Goal: Task Accomplishment & Management: Manage account settings

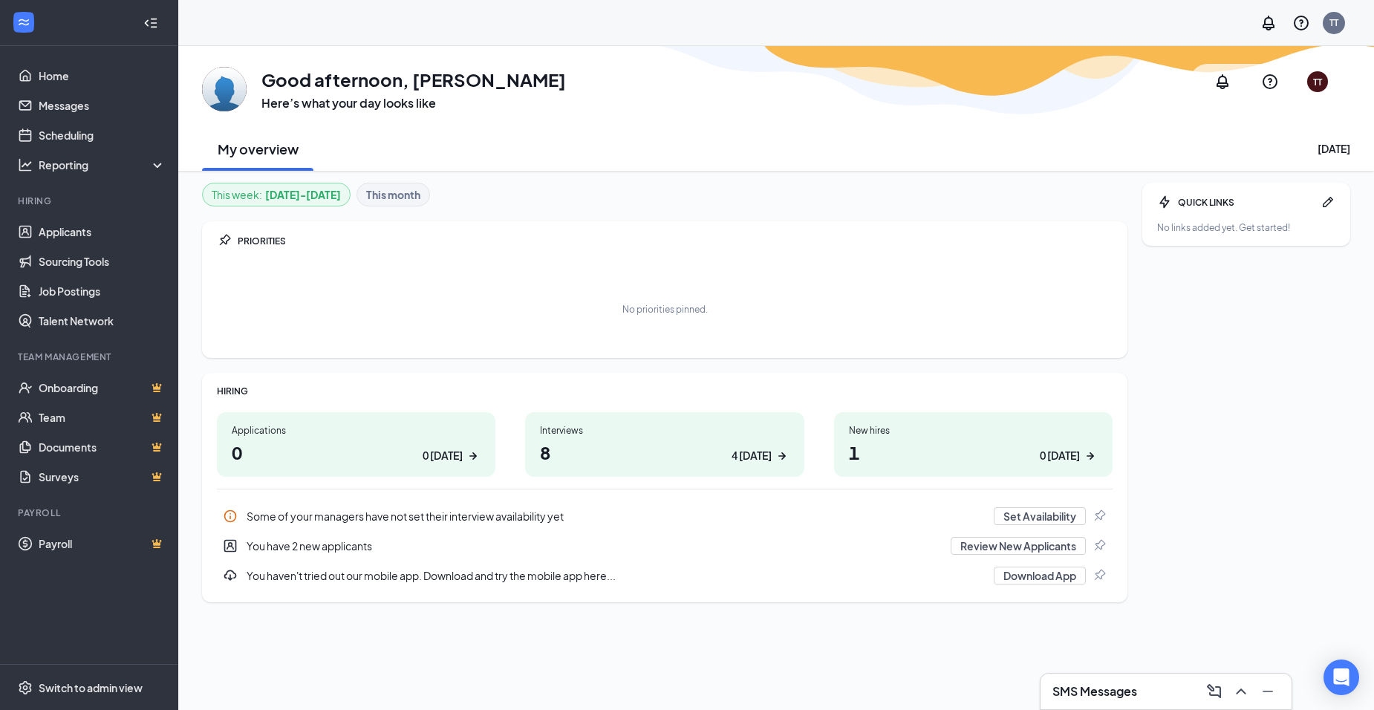
click at [1119, 690] on h3 "SMS Messages" at bounding box center [1094, 691] width 85 height 16
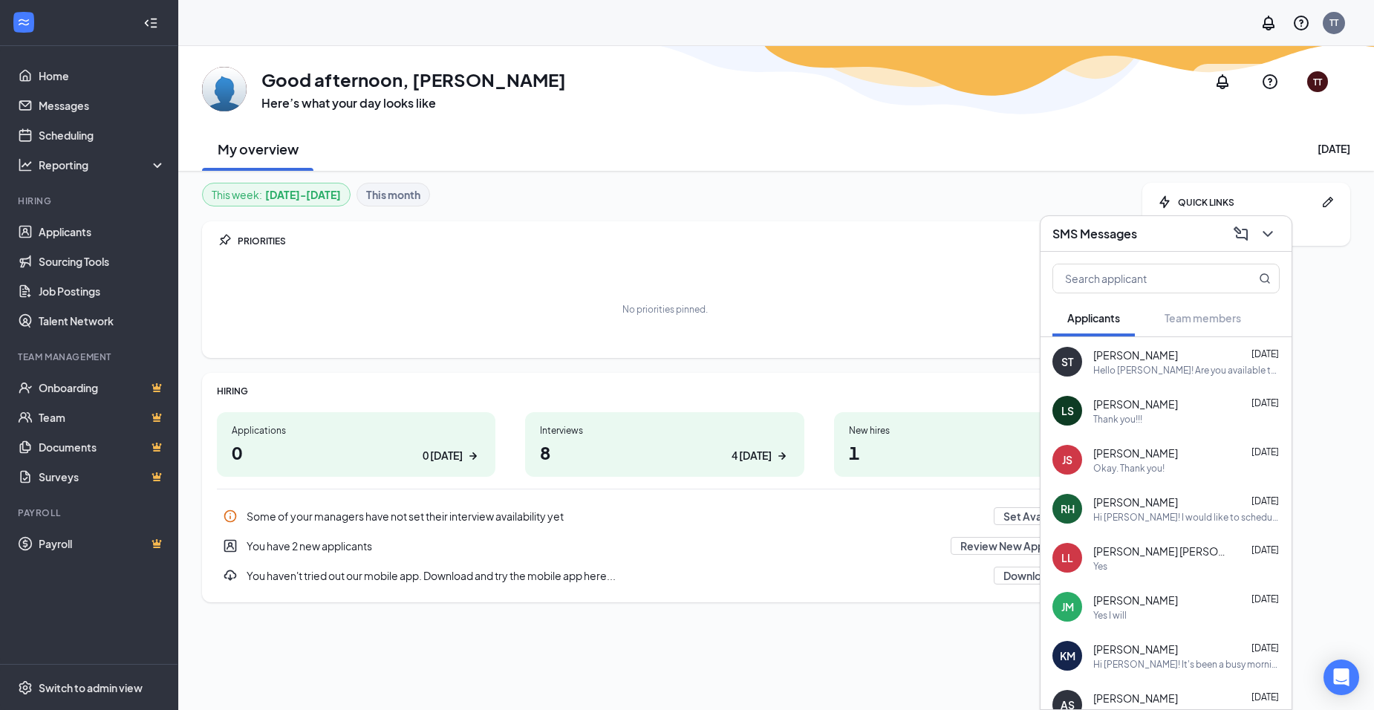
click at [869, 443] on h1 "1 0 [DATE]" at bounding box center [973, 452] width 249 height 25
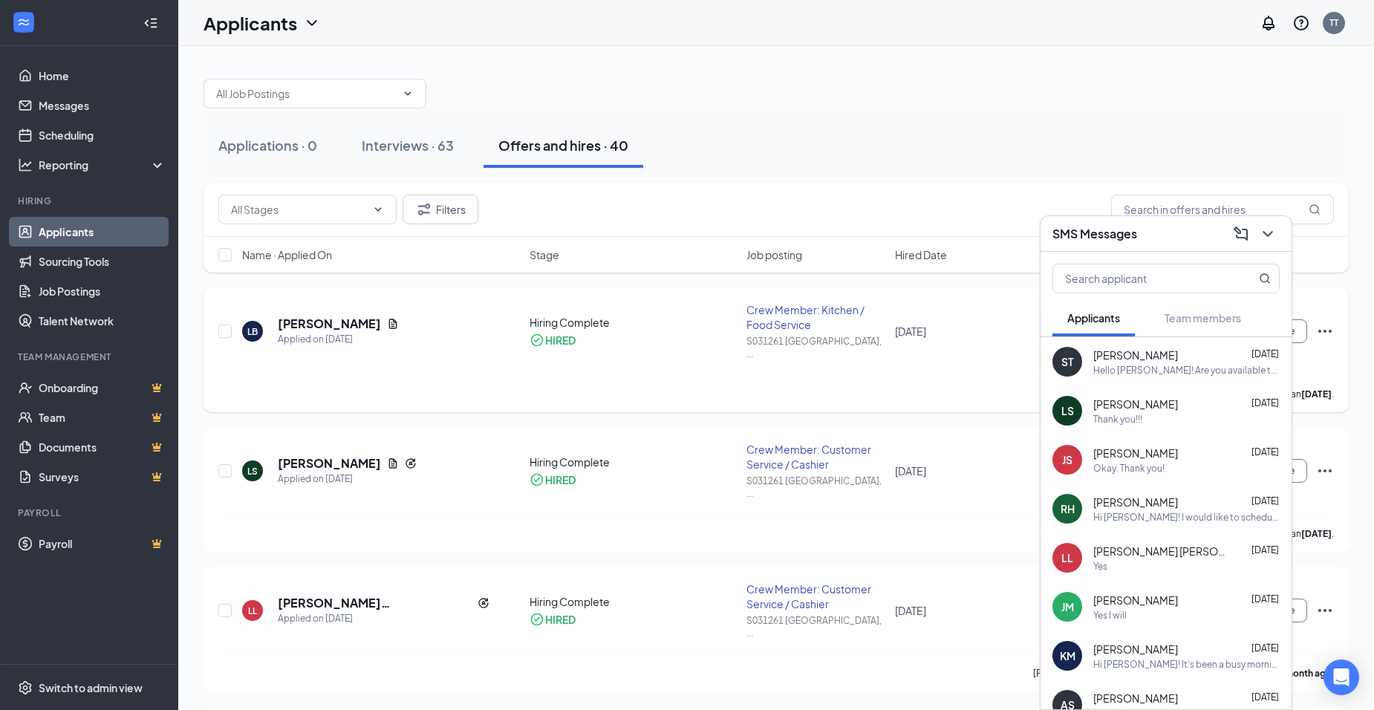
click at [957, 375] on div "[PERSON_NAME] has applied more than [DATE] ." at bounding box center [776, 393] width 1116 height 37
click at [1271, 232] on icon "ChevronDown" at bounding box center [1268, 234] width 10 height 6
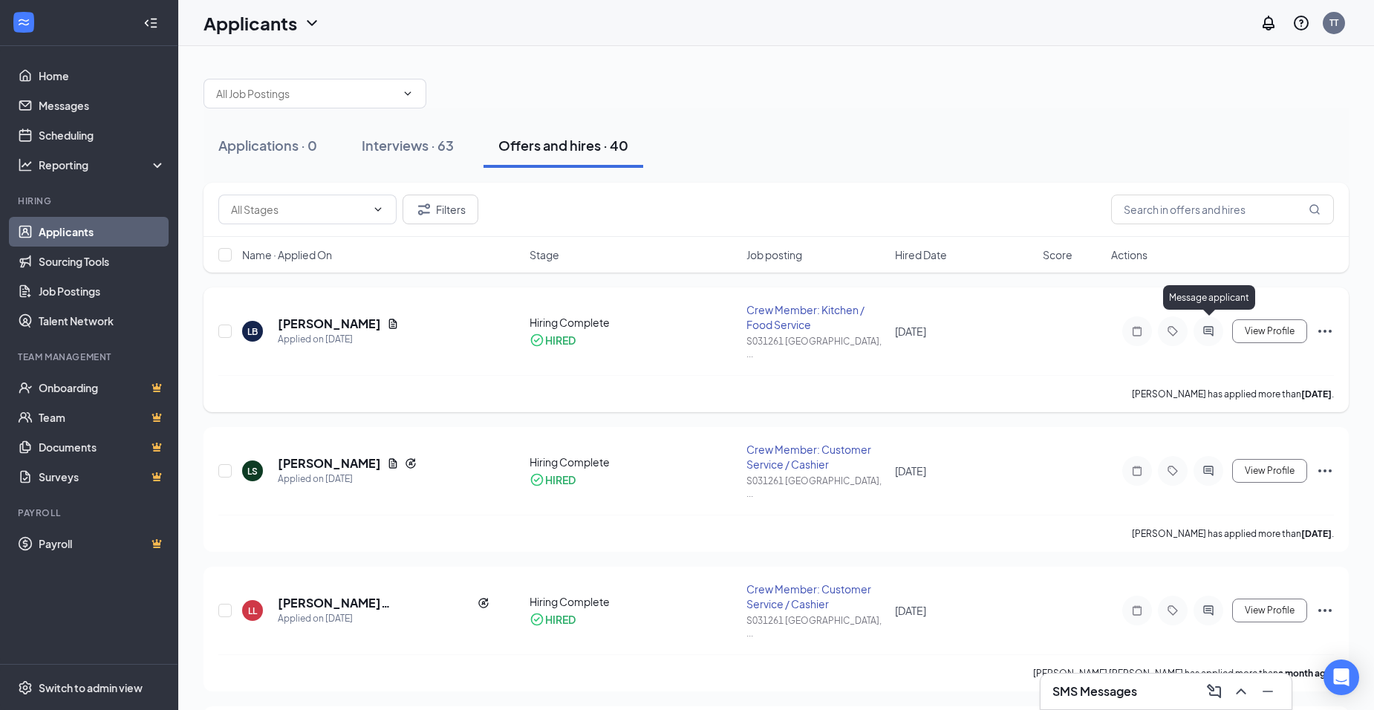
click at [1205, 325] on icon "ActiveChat" at bounding box center [1209, 331] width 18 height 12
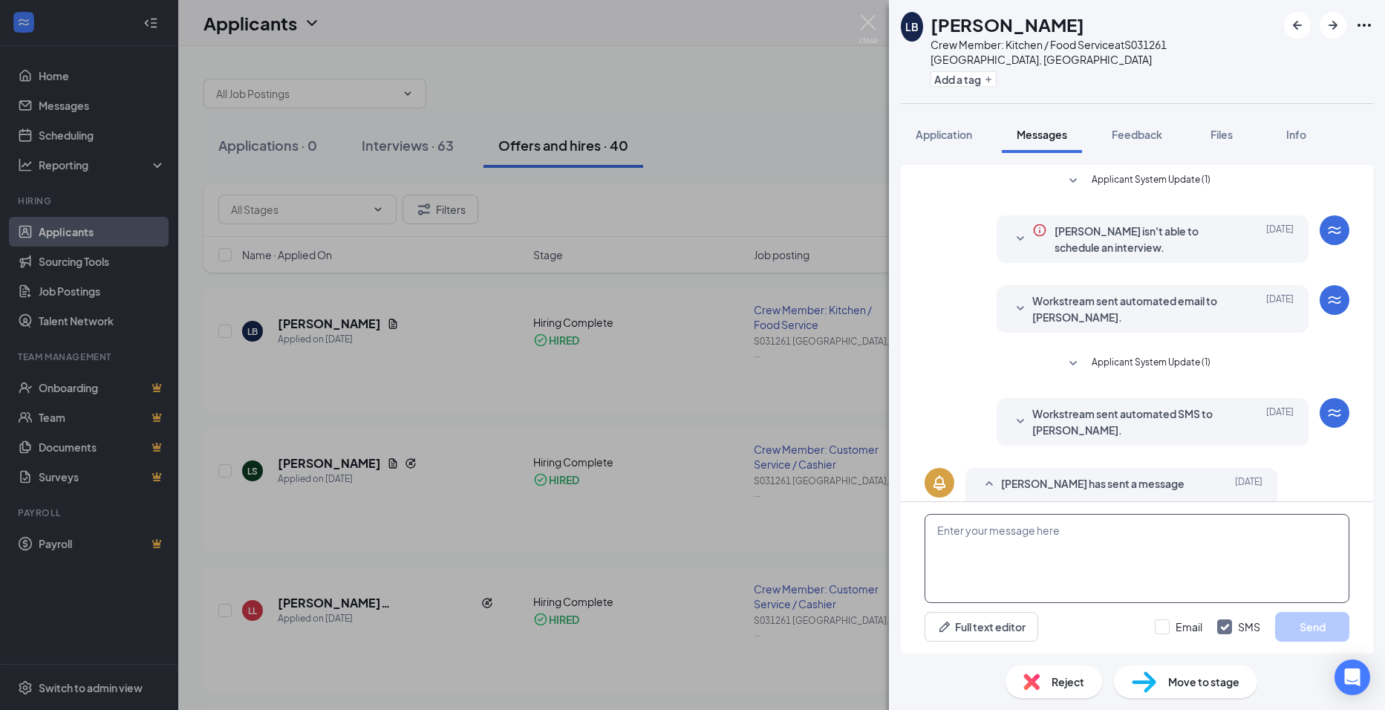
scroll to position [224, 0]
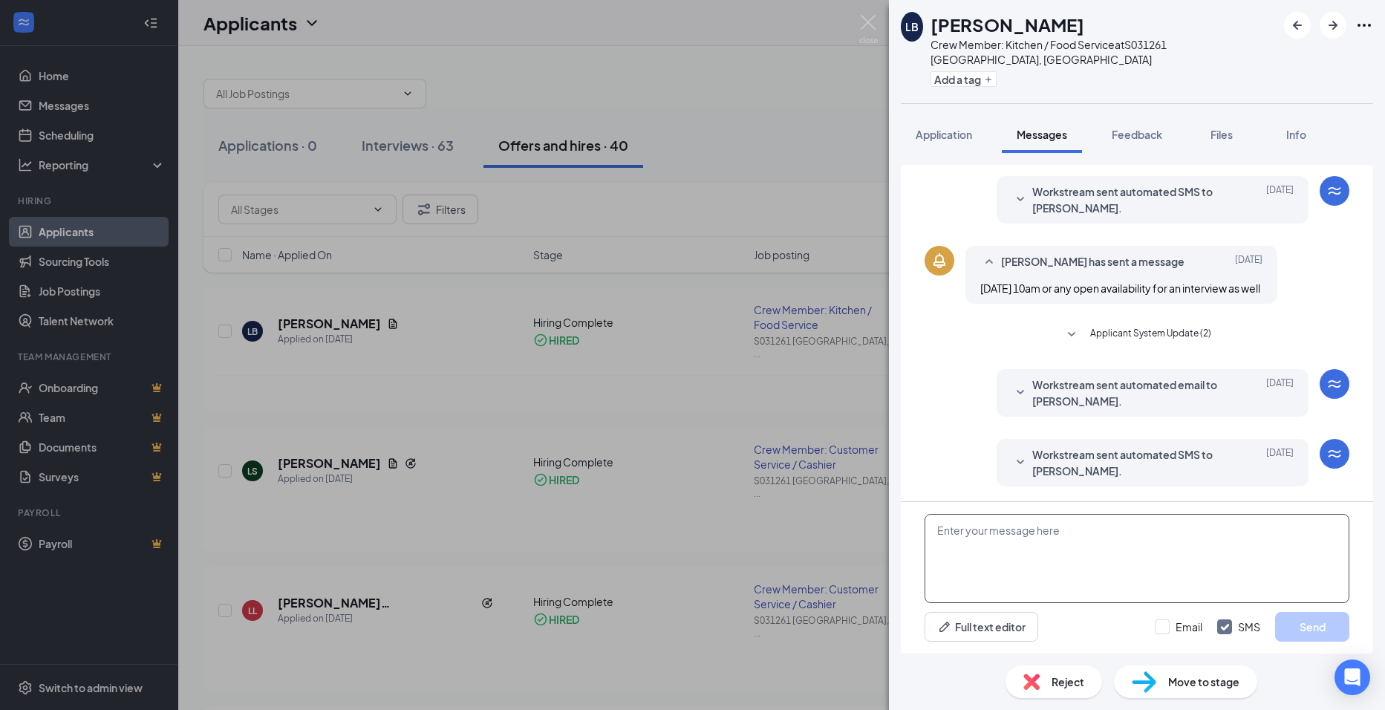
click at [962, 530] on textarea at bounding box center [1137, 558] width 425 height 89
type textarea "Hello [PERSON_NAME]! Your new hire packet is ready for you to complete."
click at [1304, 628] on button "Send" at bounding box center [1312, 627] width 74 height 30
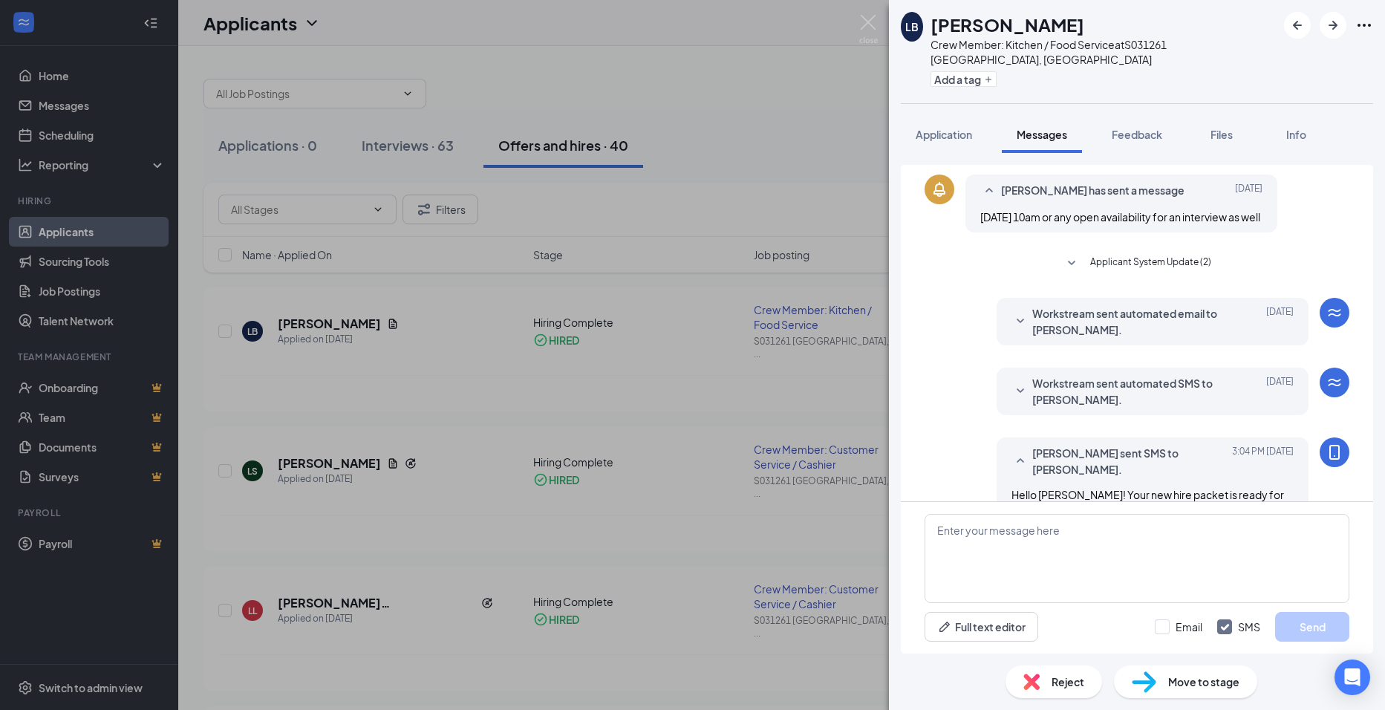
scroll to position [335, 0]
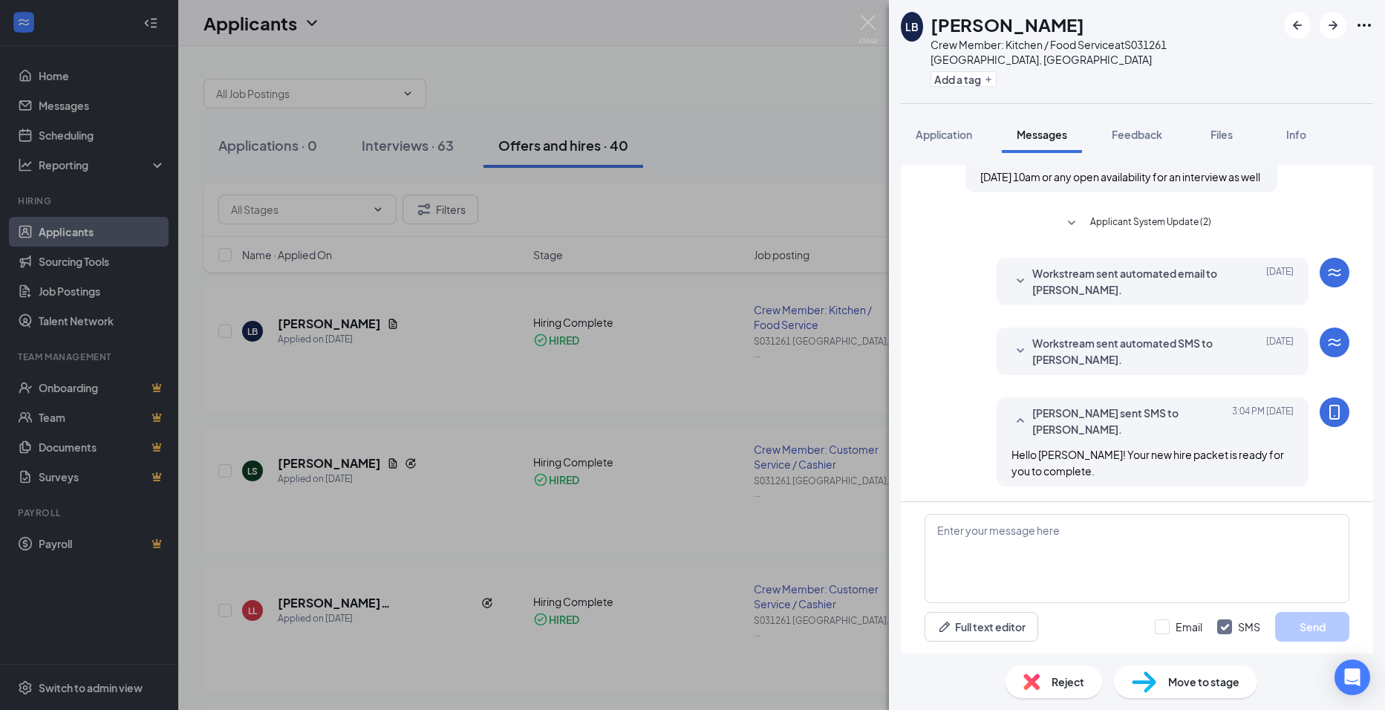
click at [392, 149] on div "LB [PERSON_NAME] Crew Member: Kitchen / Food Service at S031261 [GEOGRAPHIC_DAT…" at bounding box center [692, 355] width 1385 height 710
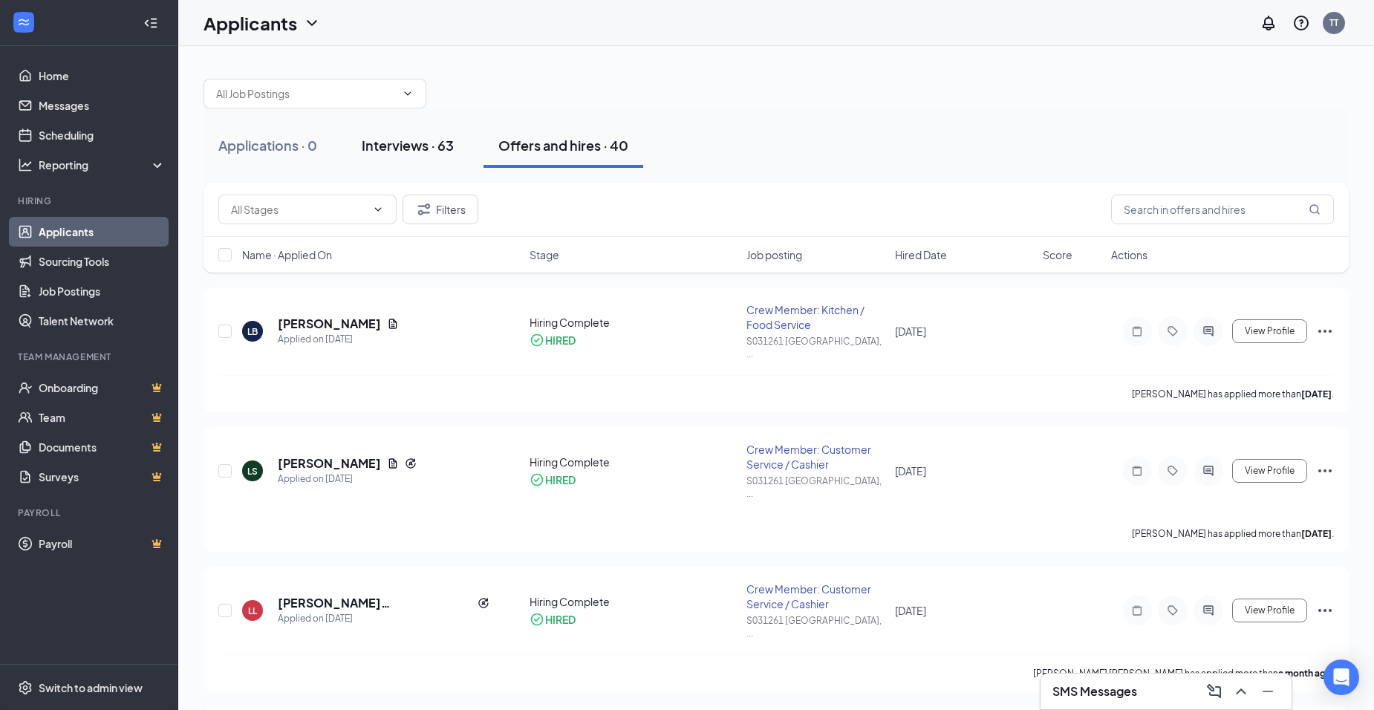
click at [391, 149] on div "Interviews · 63" at bounding box center [408, 145] width 92 height 19
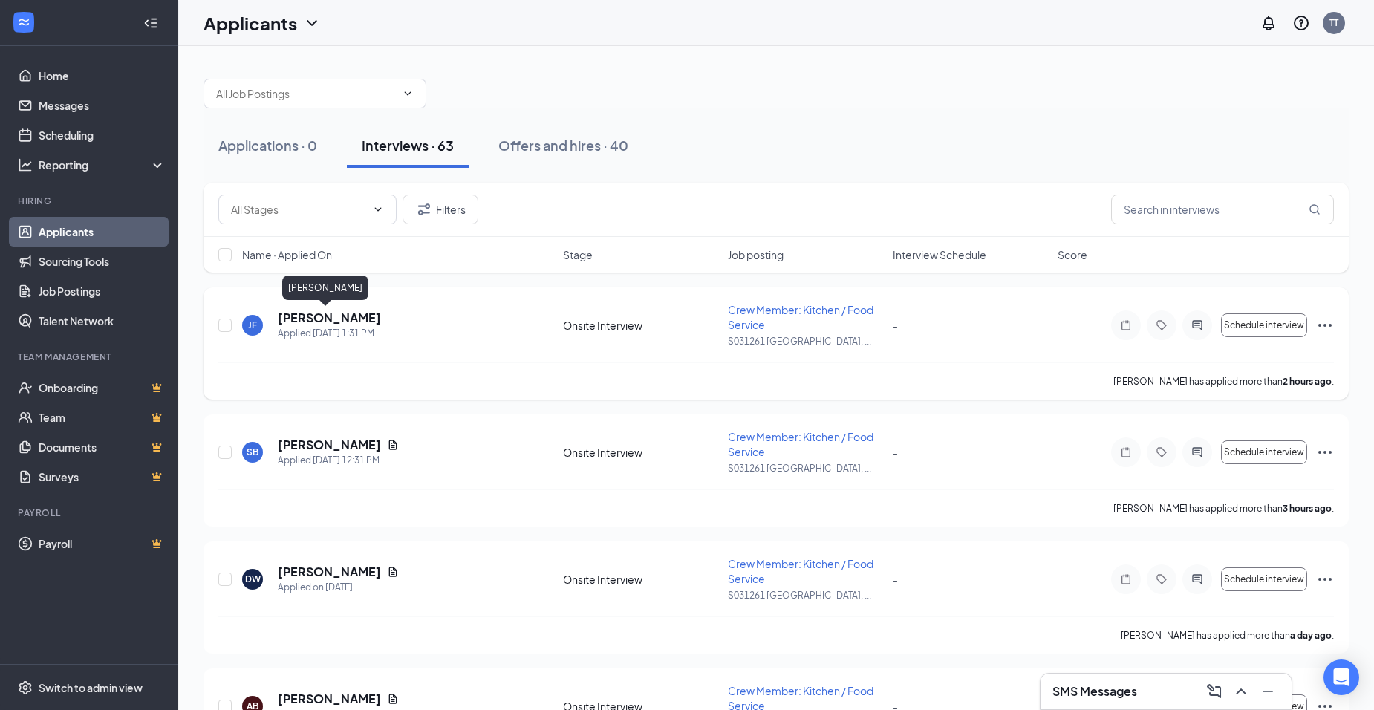
click at [319, 323] on h5 "[PERSON_NAME]" at bounding box center [329, 318] width 103 height 16
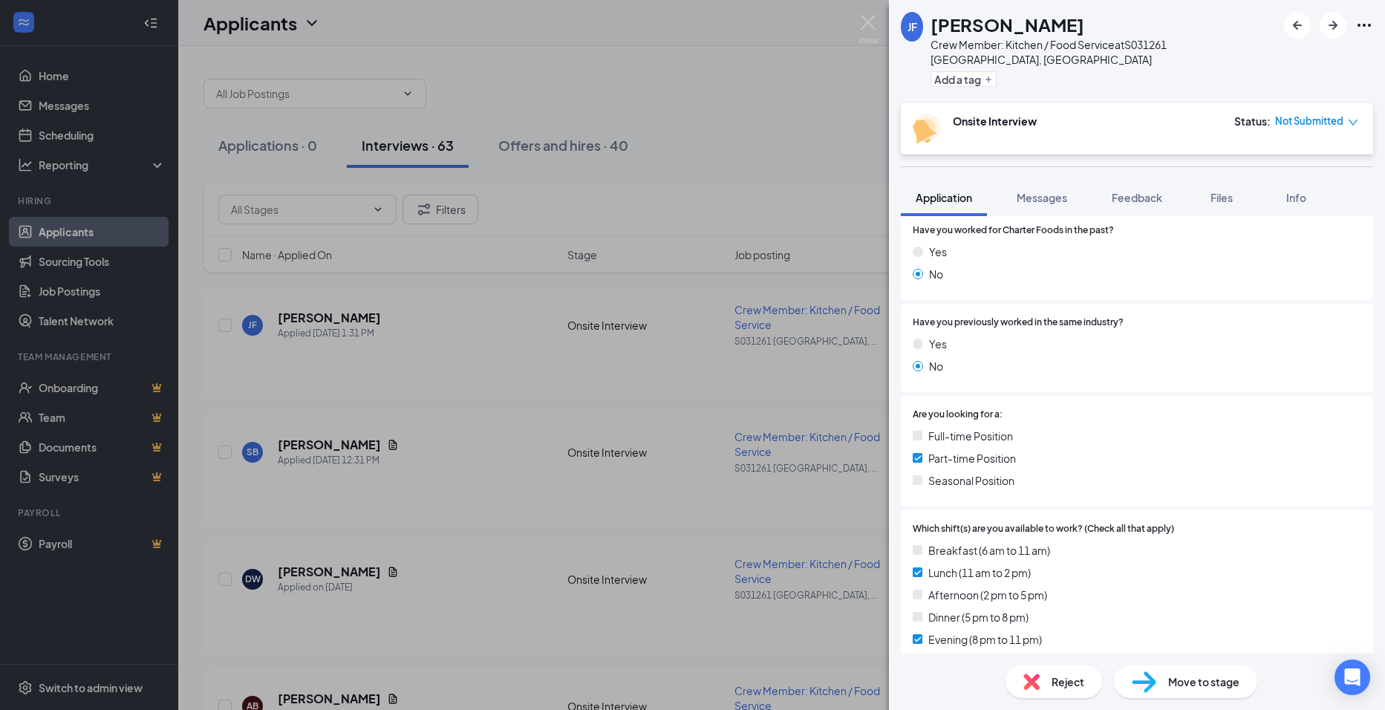
scroll to position [499, 0]
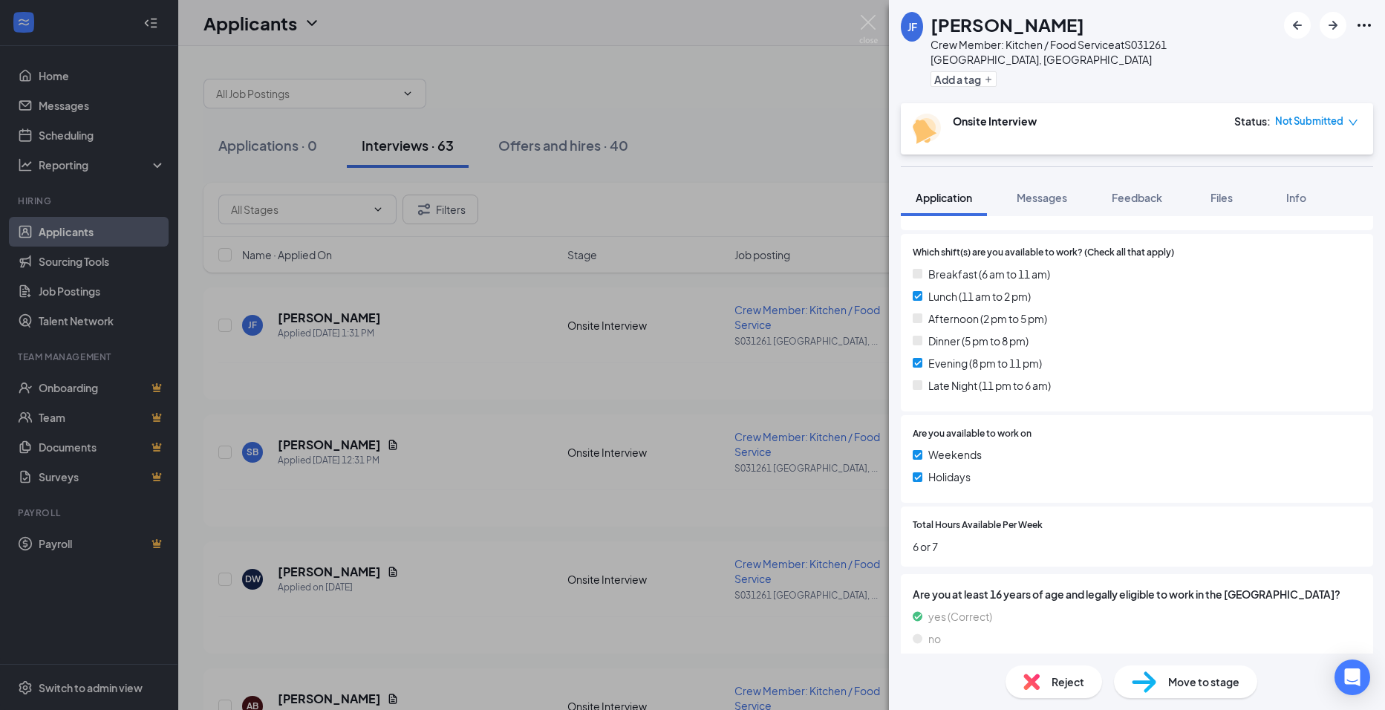
click at [370, 440] on div "[PERSON_NAME] [PERSON_NAME] Crew Member: Kitchen / Food Service at S031261 [GEO…" at bounding box center [692, 355] width 1385 height 710
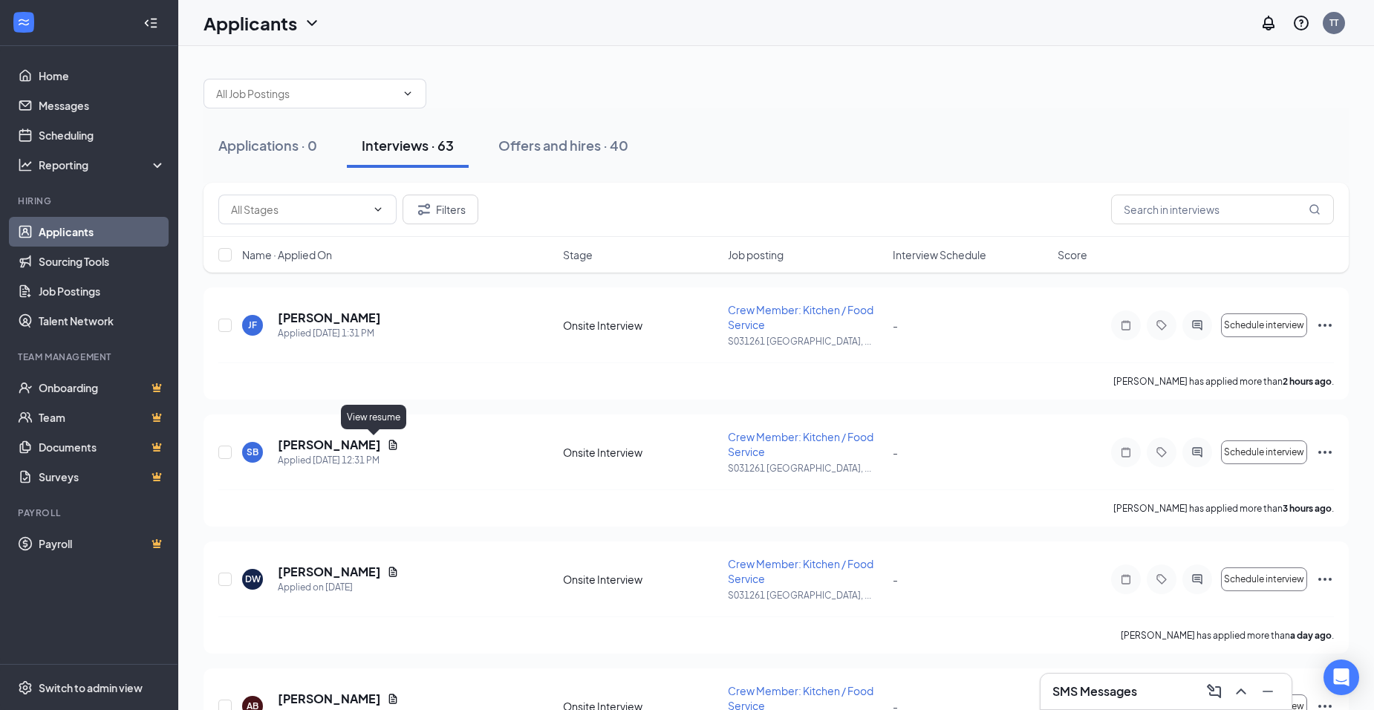
click at [387, 440] on icon "Document" at bounding box center [393, 445] width 12 height 12
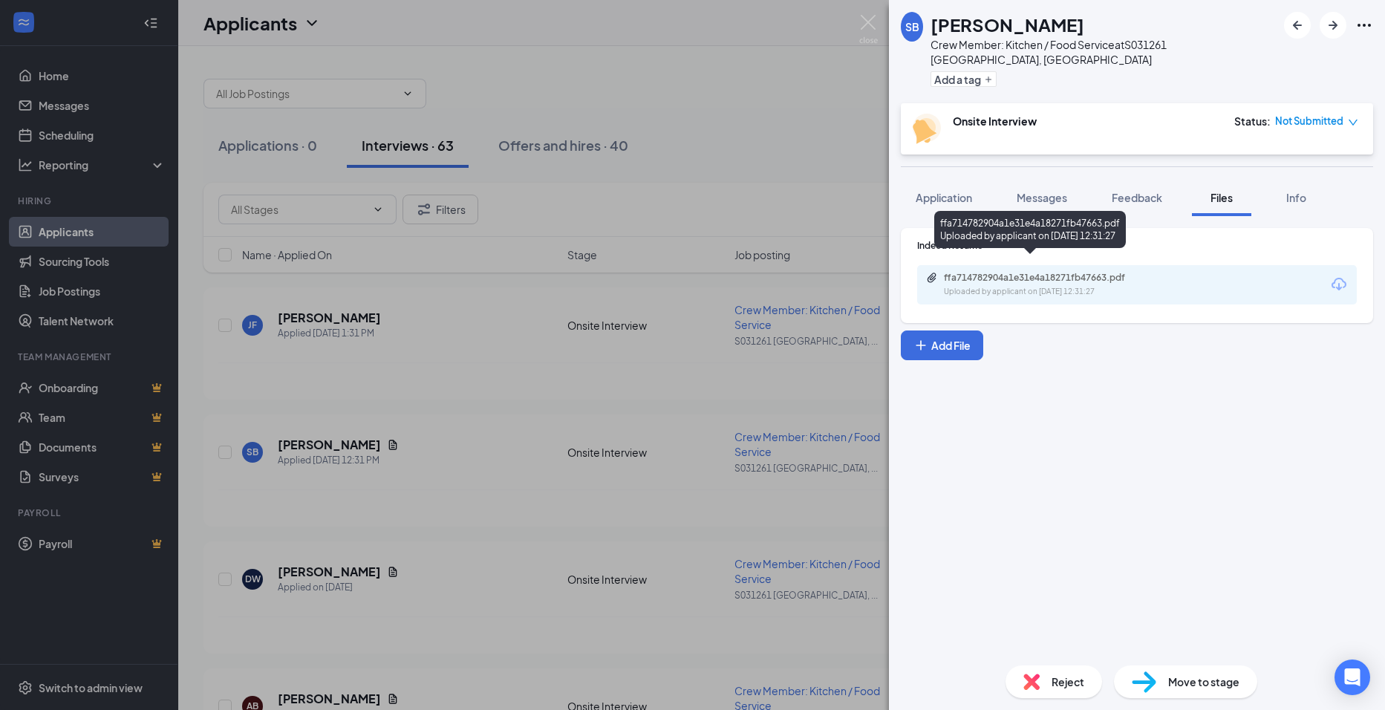
click at [1061, 272] on div "ffa714782904a1e31e4a18271fb47663.pdf" at bounding box center [1048, 278] width 208 height 12
click at [555, 642] on div "SB [PERSON_NAME] Crew Member: Kitchen / Food Service at S031261 [GEOGRAPHIC_DAT…" at bounding box center [692, 355] width 1385 height 710
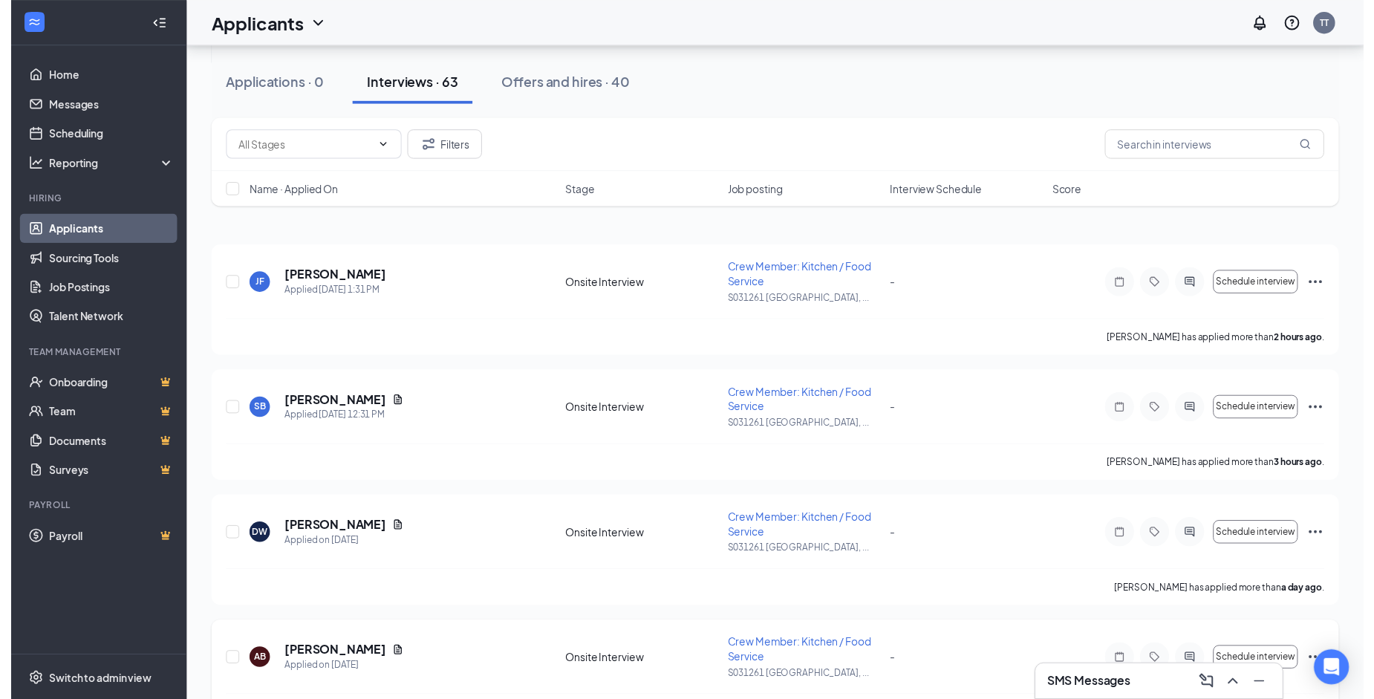
scroll to position [149, 0]
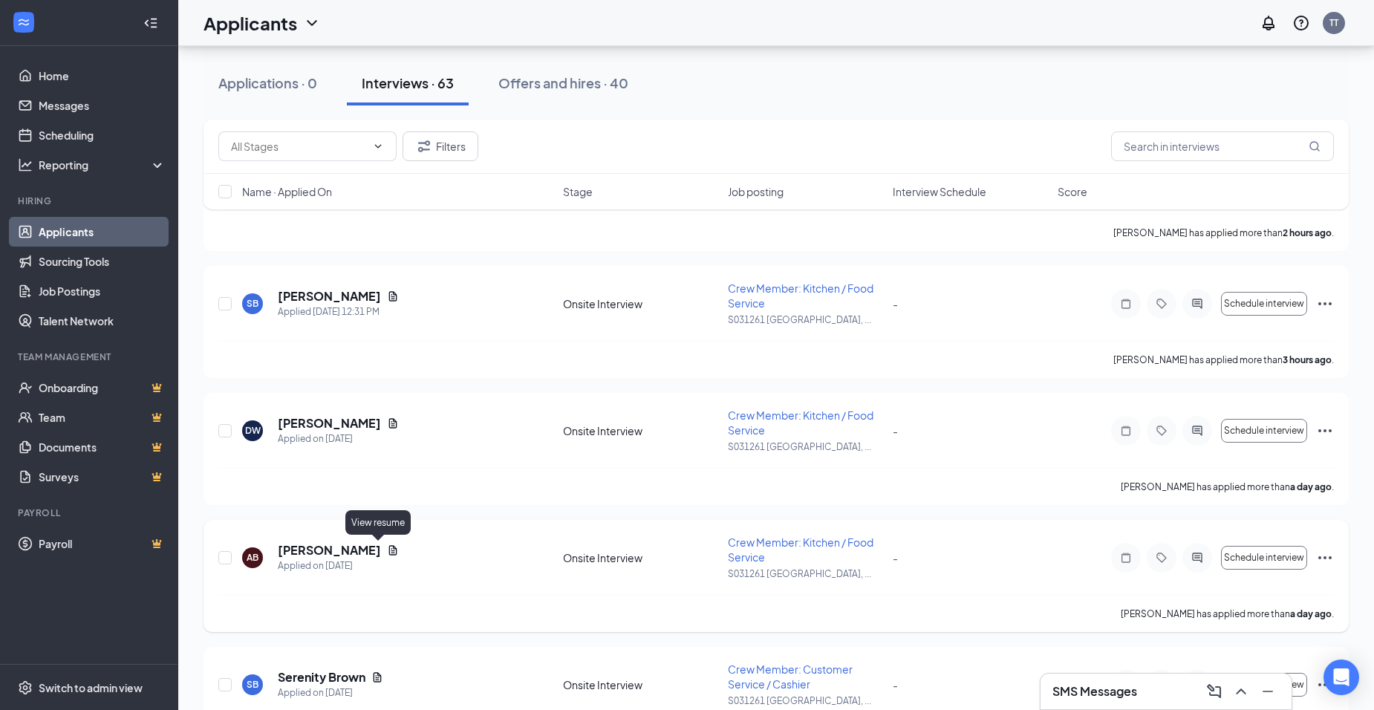
click at [387, 550] on icon "Document" at bounding box center [393, 550] width 12 height 12
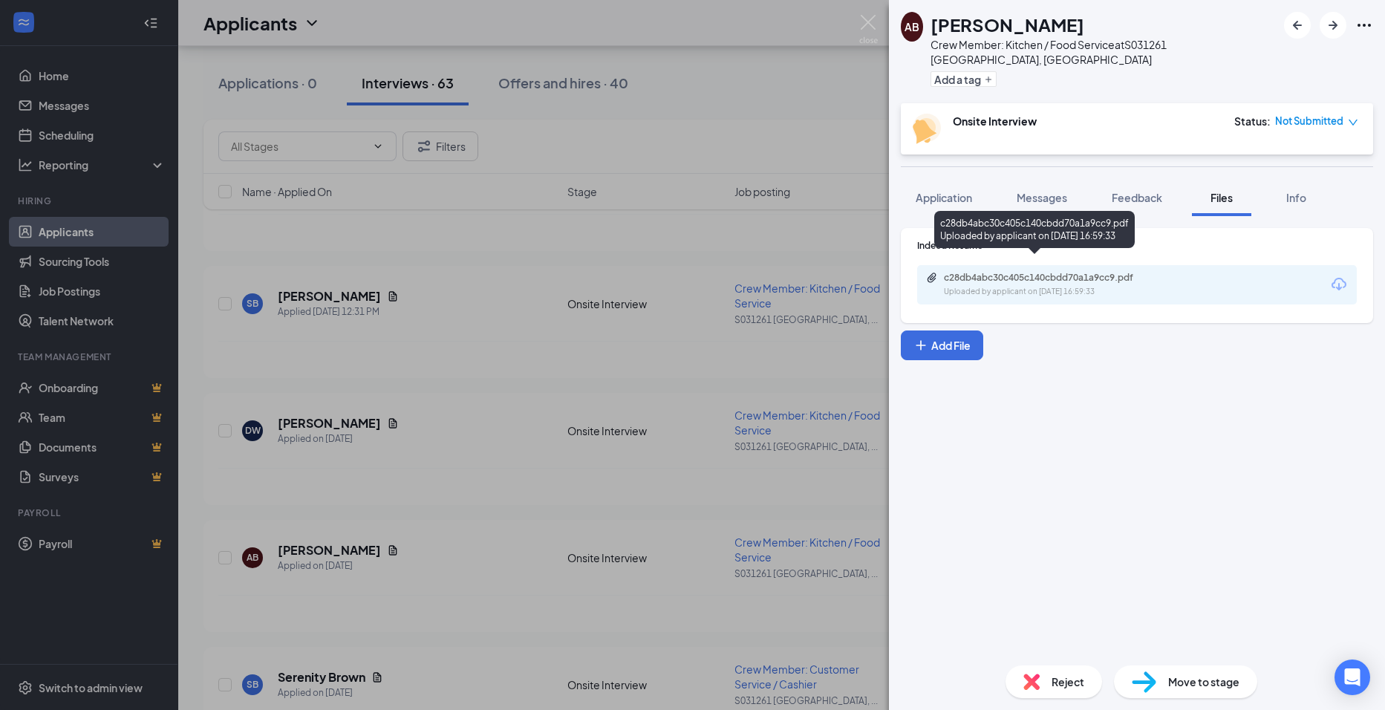
click at [1035, 272] on div "c28db4abc30c405c140cbdd70a1a9cc9.pdf" at bounding box center [1048, 278] width 208 height 12
click at [356, 428] on div "AB [PERSON_NAME] Crew Member: Kitchen / Food Service at S031261 [GEOGRAPHIC_DAT…" at bounding box center [692, 355] width 1385 height 710
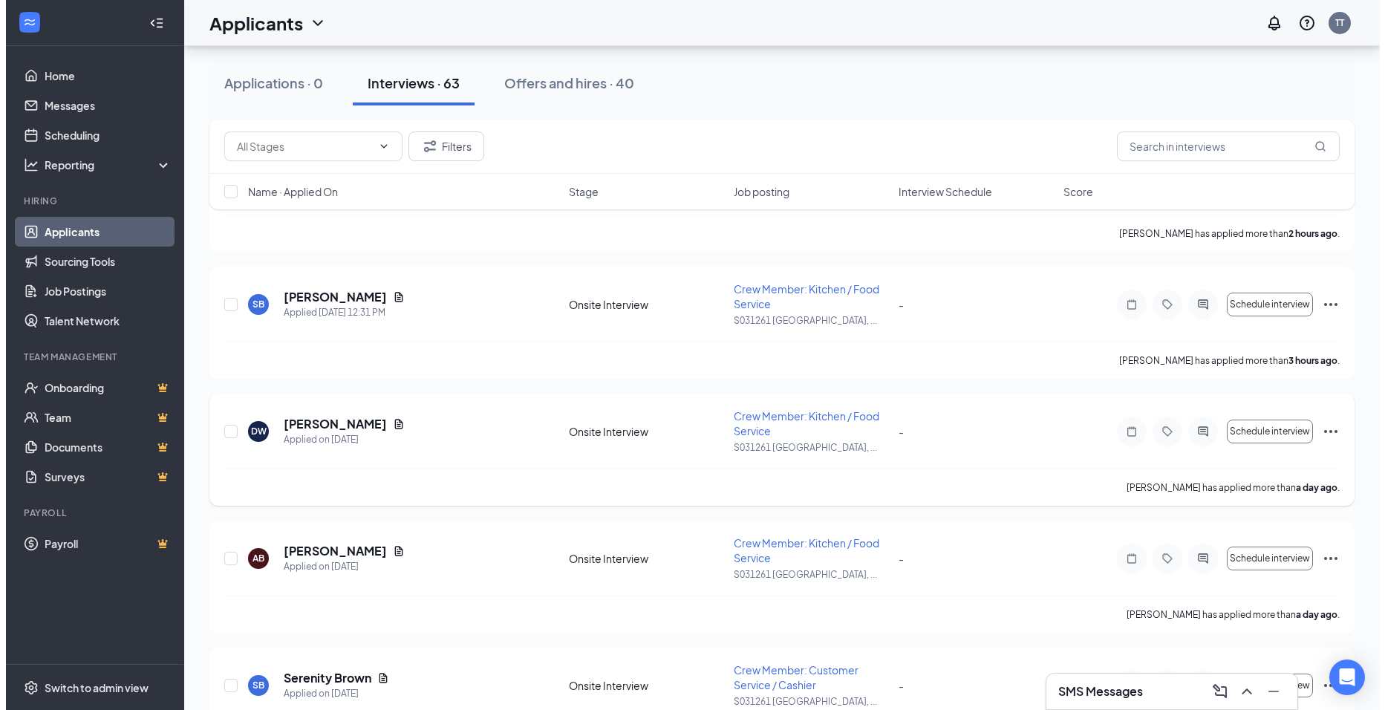
scroll to position [149, 0]
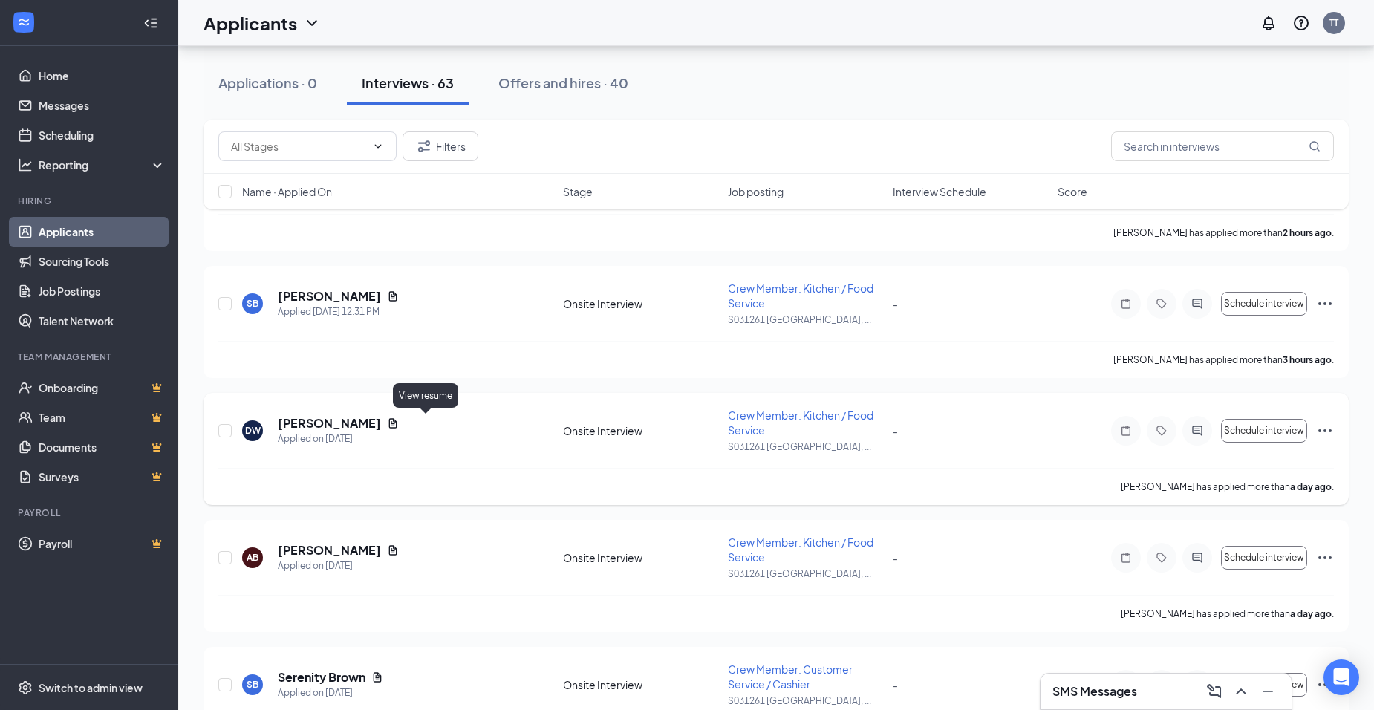
click at [397, 422] on icon "Document" at bounding box center [393, 423] width 8 height 10
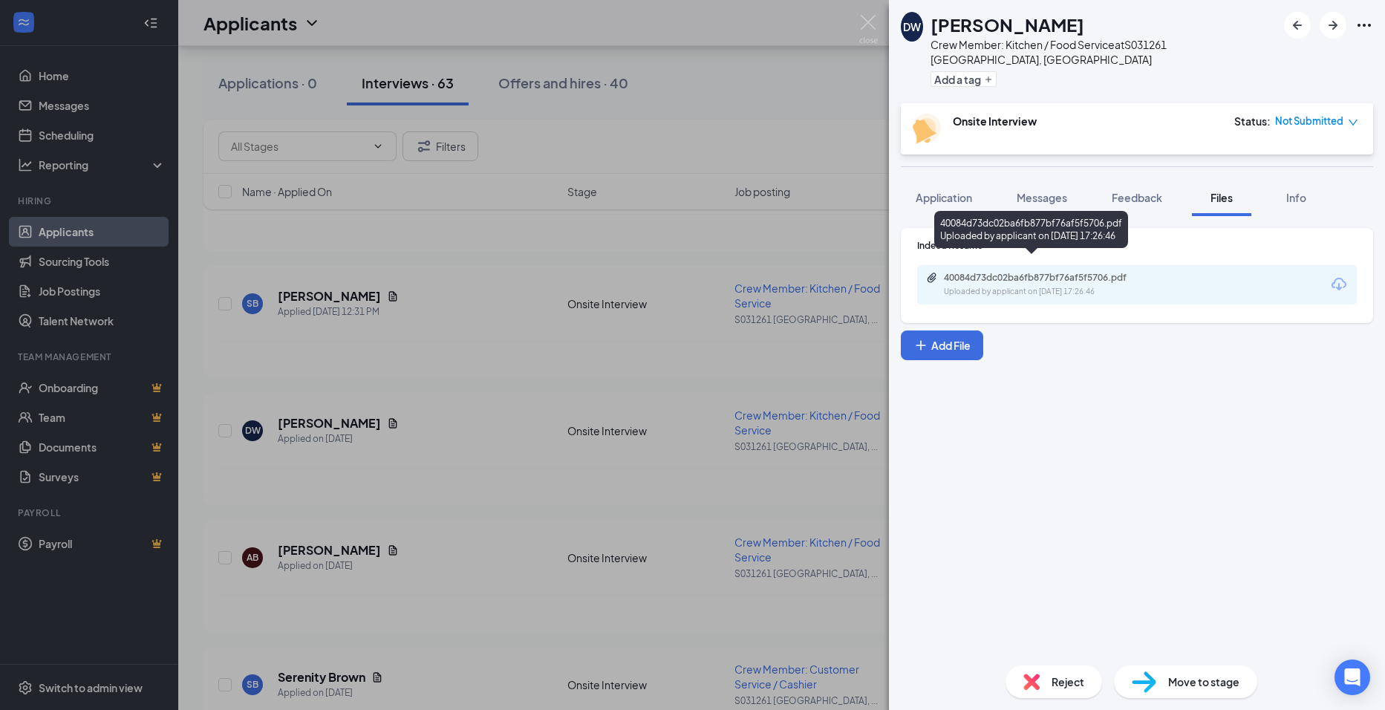
click at [1035, 272] on div "40084d73dc02ba6fb877bf76af5f5706.pdf" at bounding box center [1048, 278] width 208 height 12
click at [478, 663] on div "DW [PERSON_NAME] Crew Member: Kitchen / Food Service at S031261 [GEOGRAPHIC_DAT…" at bounding box center [692, 355] width 1385 height 710
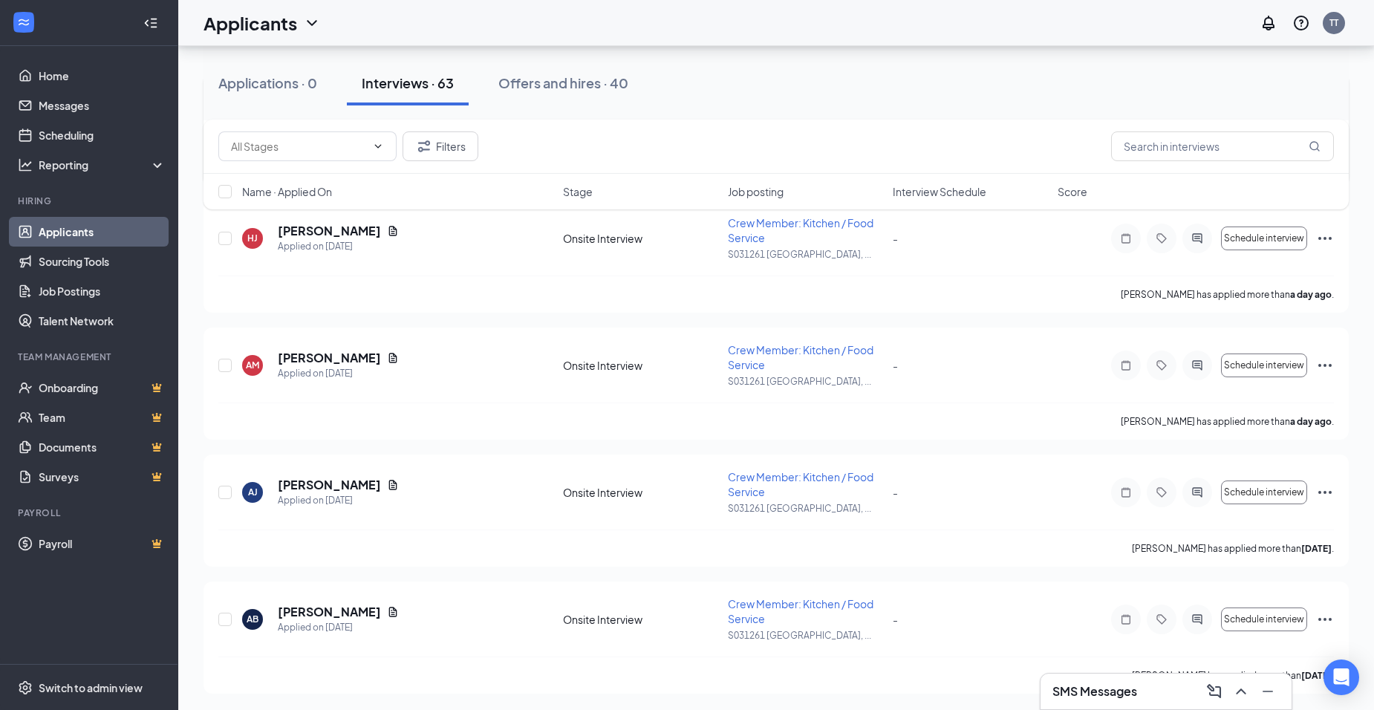
scroll to position [850, 0]
click at [399, 93] on button "Interviews · 63" at bounding box center [408, 83] width 122 height 45
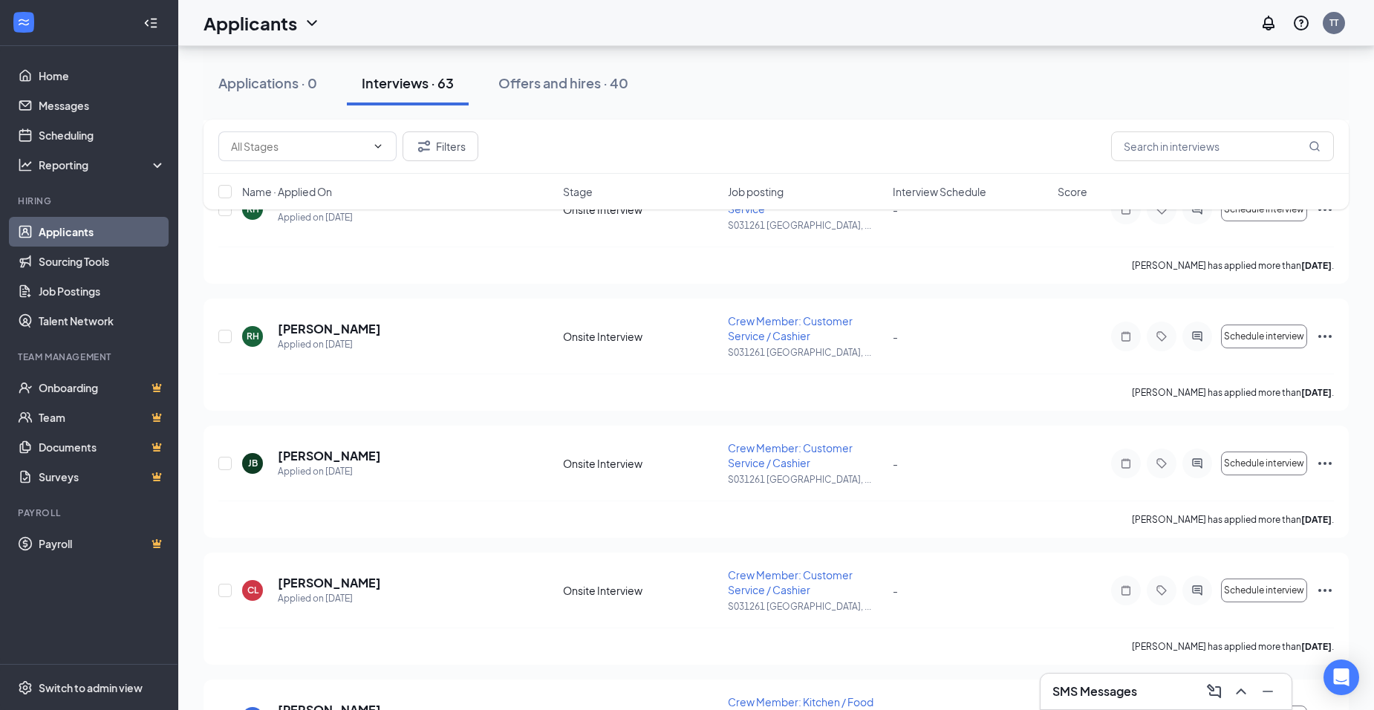
scroll to position [3227, 0]
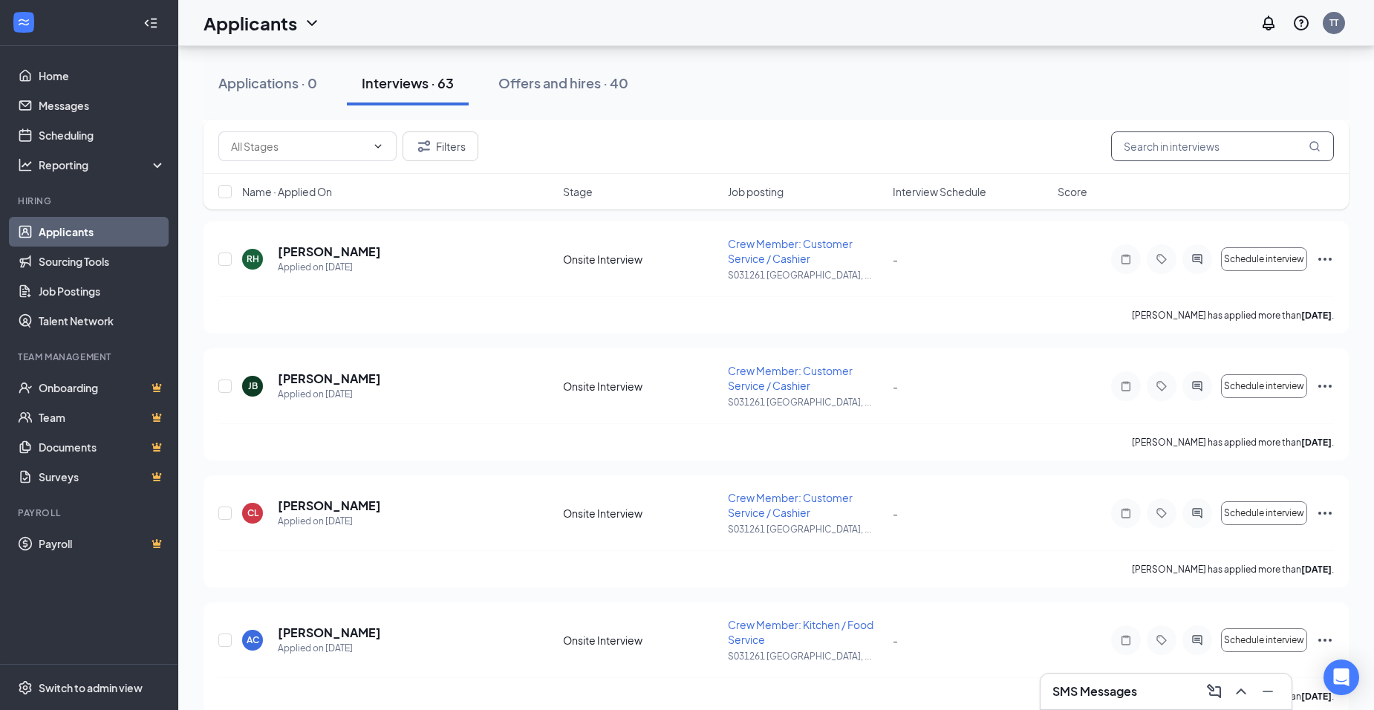
click at [1205, 148] on input "text" at bounding box center [1222, 146] width 223 height 30
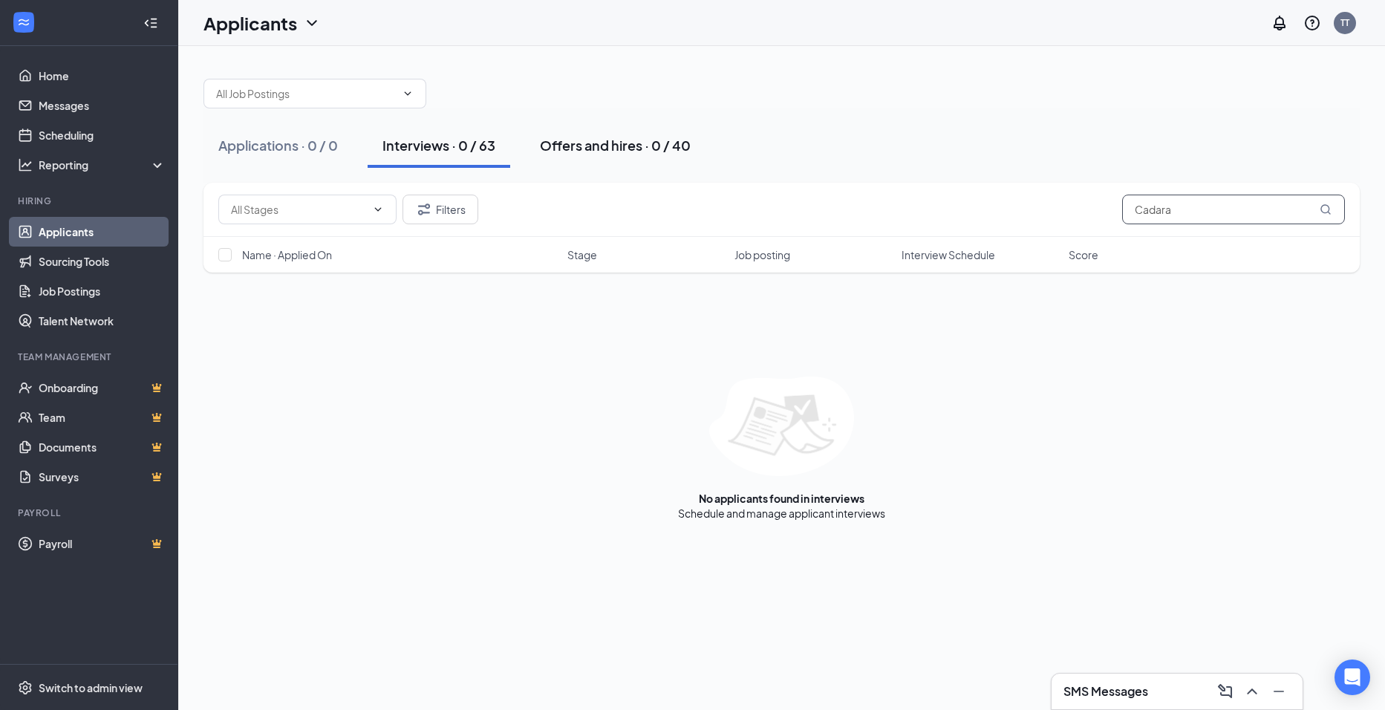
type input "Cadara"
click at [642, 148] on div "Offers and hires · 0 / 40" at bounding box center [615, 145] width 151 height 19
click at [1268, 212] on input "Cadara" at bounding box center [1233, 210] width 223 height 30
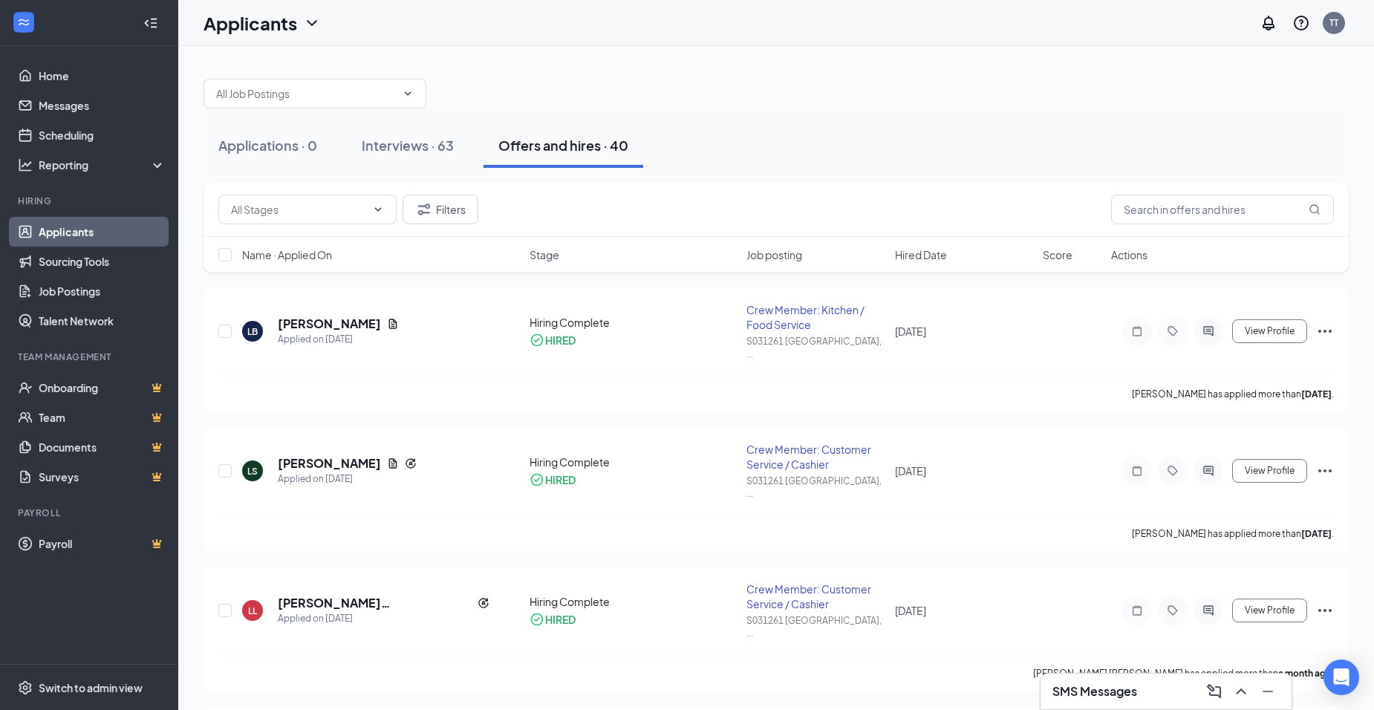
click at [1108, 690] on h3 "SMS Messages" at bounding box center [1094, 691] width 85 height 16
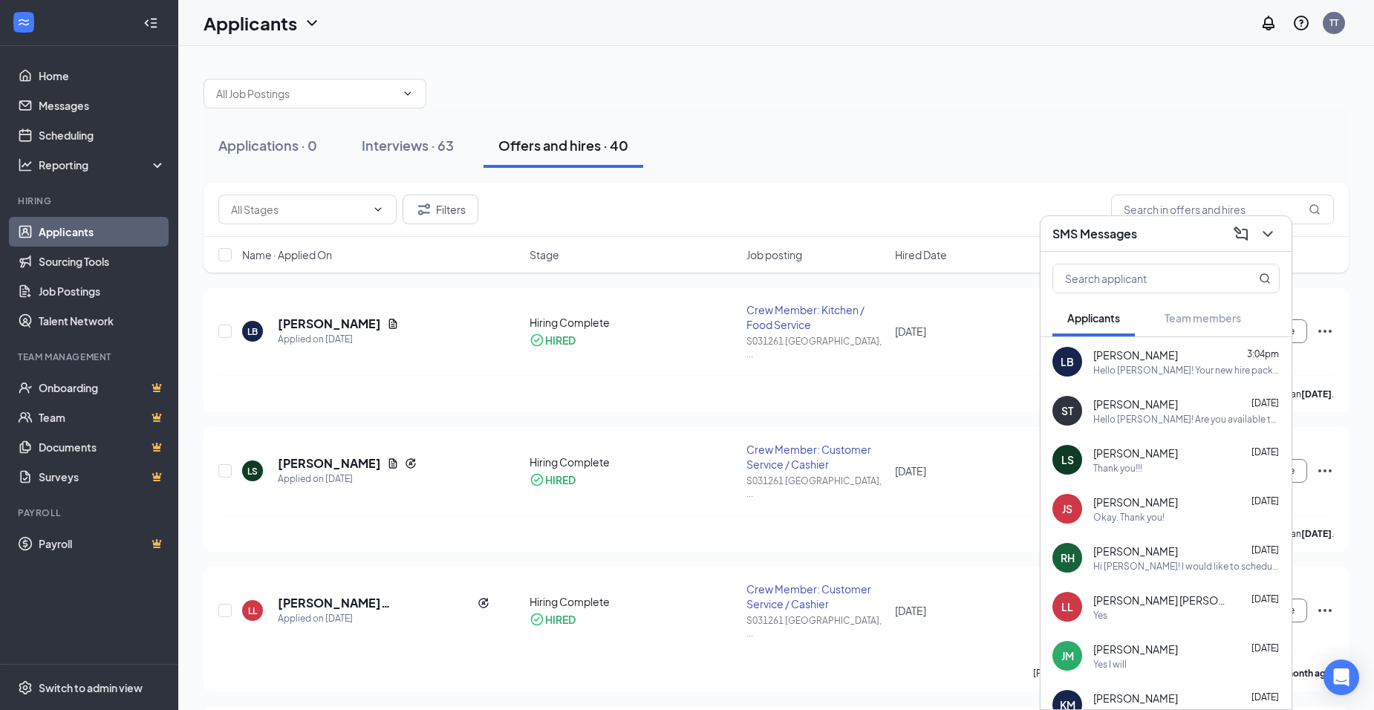
click at [860, 99] on div at bounding box center [776, 86] width 1145 height 45
